Goal: Transaction & Acquisition: Book appointment/travel/reservation

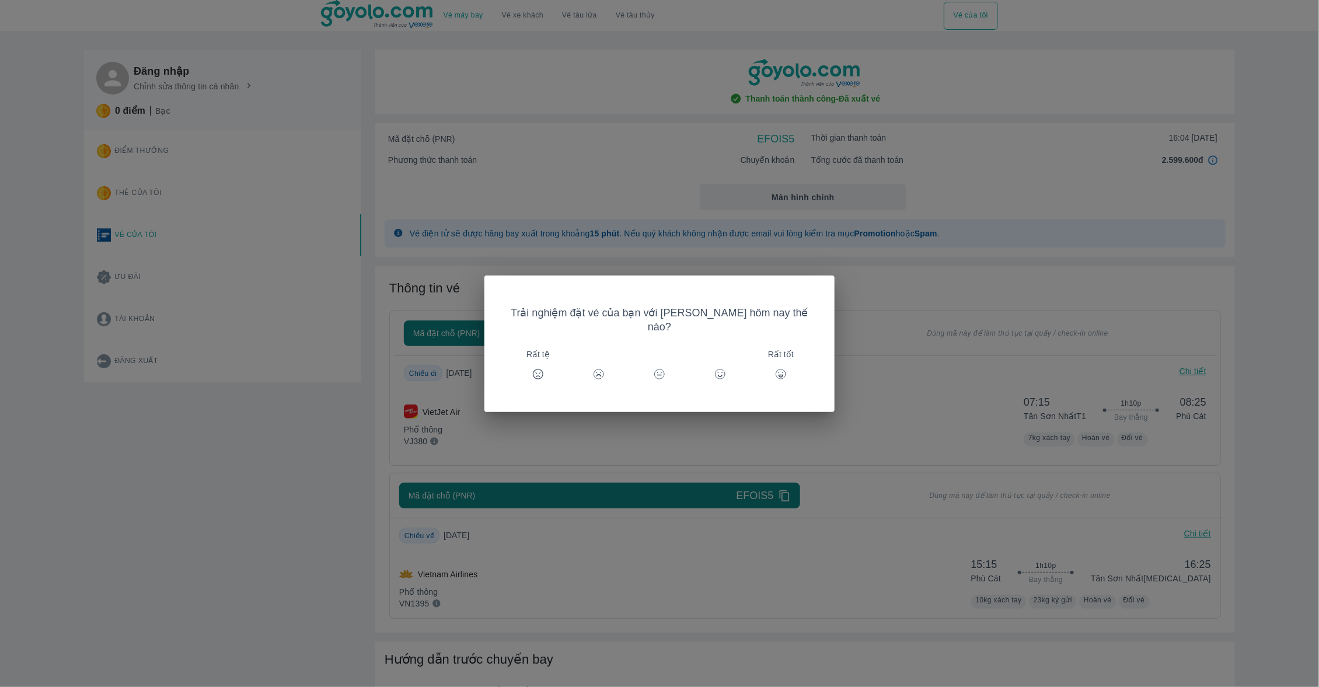
click at [792, 224] on div "Trải nghiệm đặt vé của bạn với [PERSON_NAME] hôm nay thế nào? Rất tệ Rất tốt" at bounding box center [659, 343] width 1319 height 687
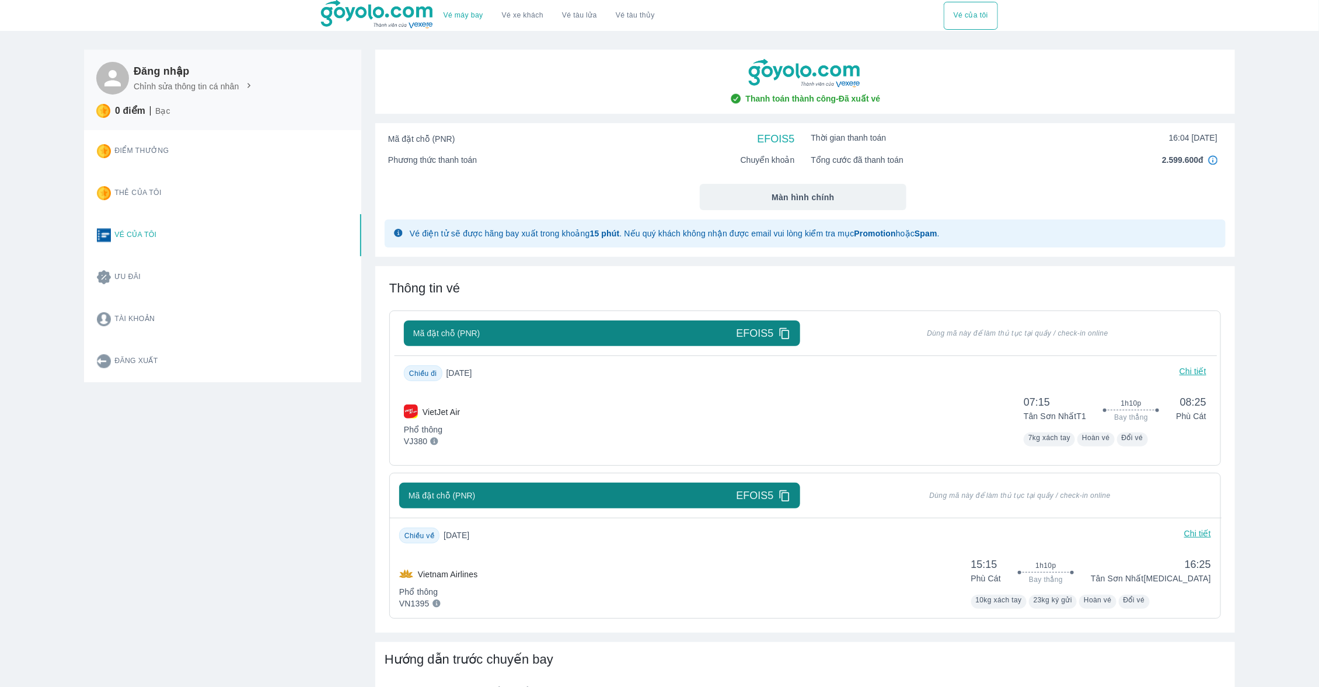
click at [661, 418] on div "VietJet Air Phổ thông VJ380 07:15 Tân Sơn Nhất T1 1h10p Bay thẳng 08:25 Phù Cát…" at bounding box center [805, 419] width 803 height 56
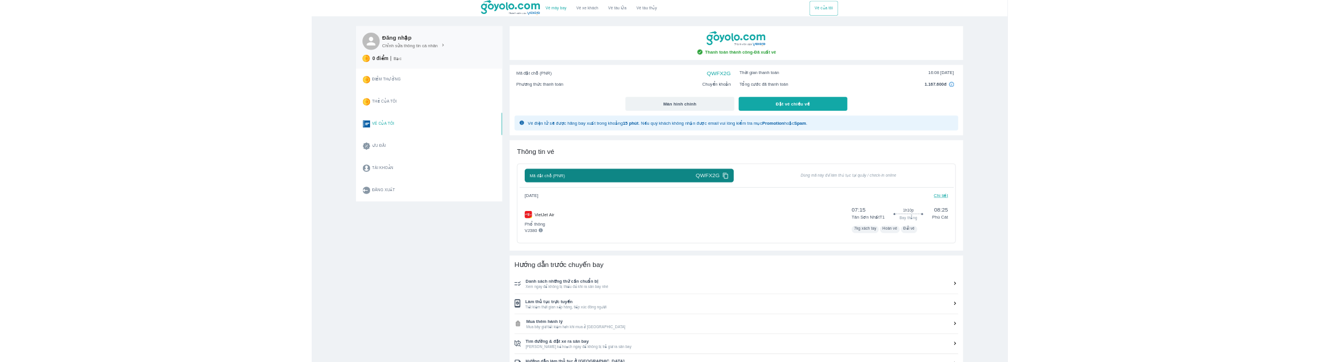
scroll to position [61, 0]
